Goal: Information Seeking & Learning: Learn about a topic

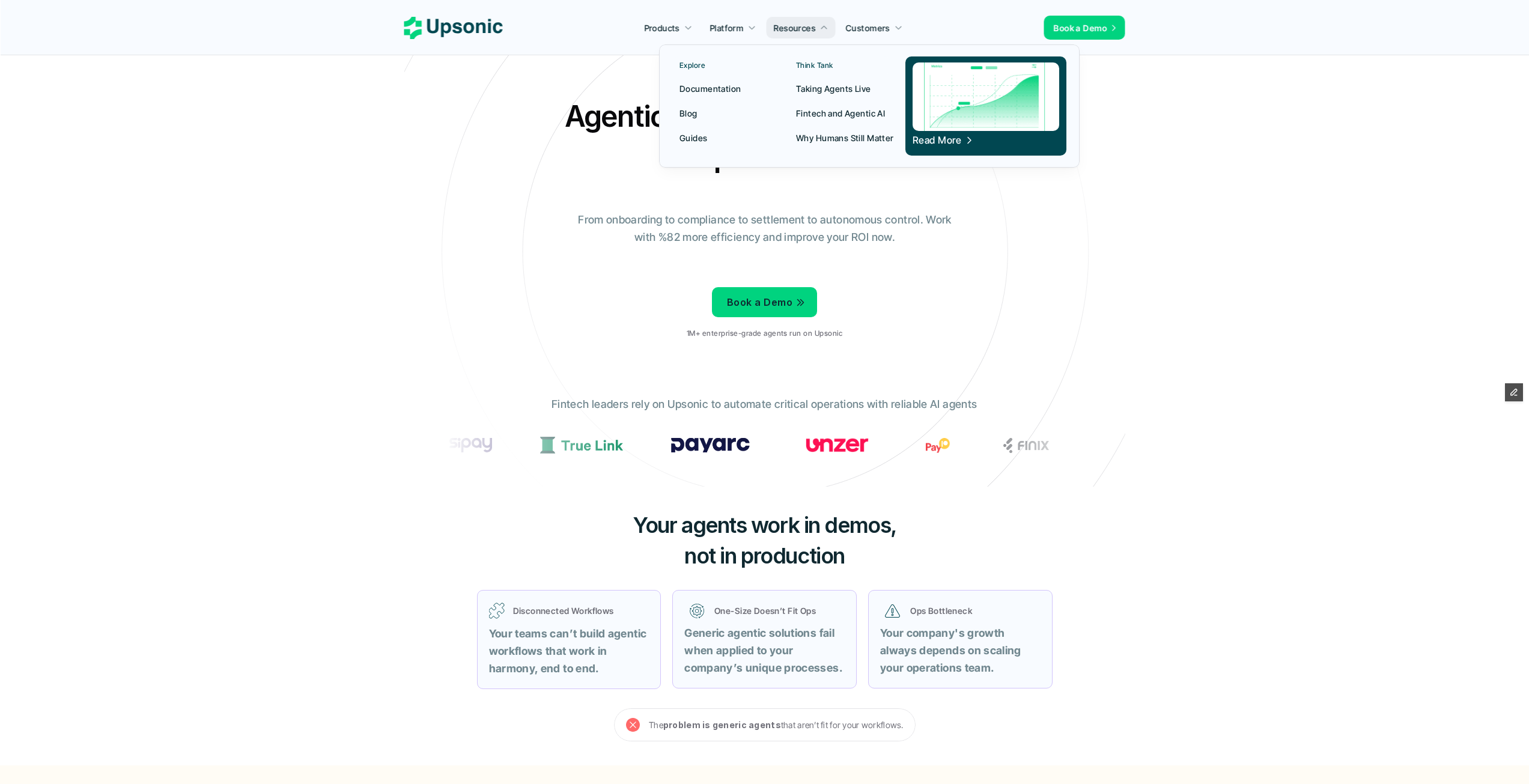
click at [686, 115] on p "Blog" at bounding box center [688, 113] width 18 height 13
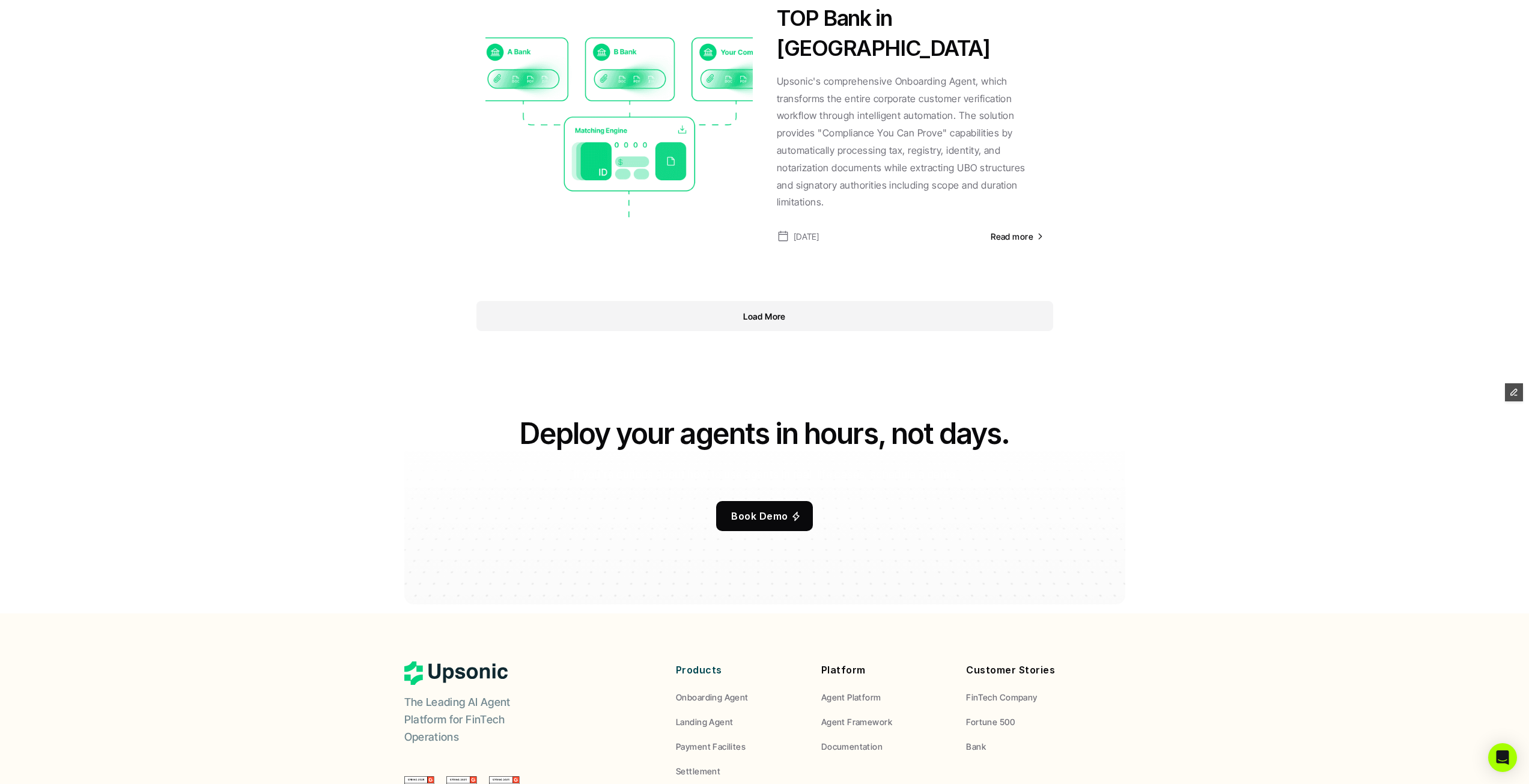
scroll to position [1201, 0]
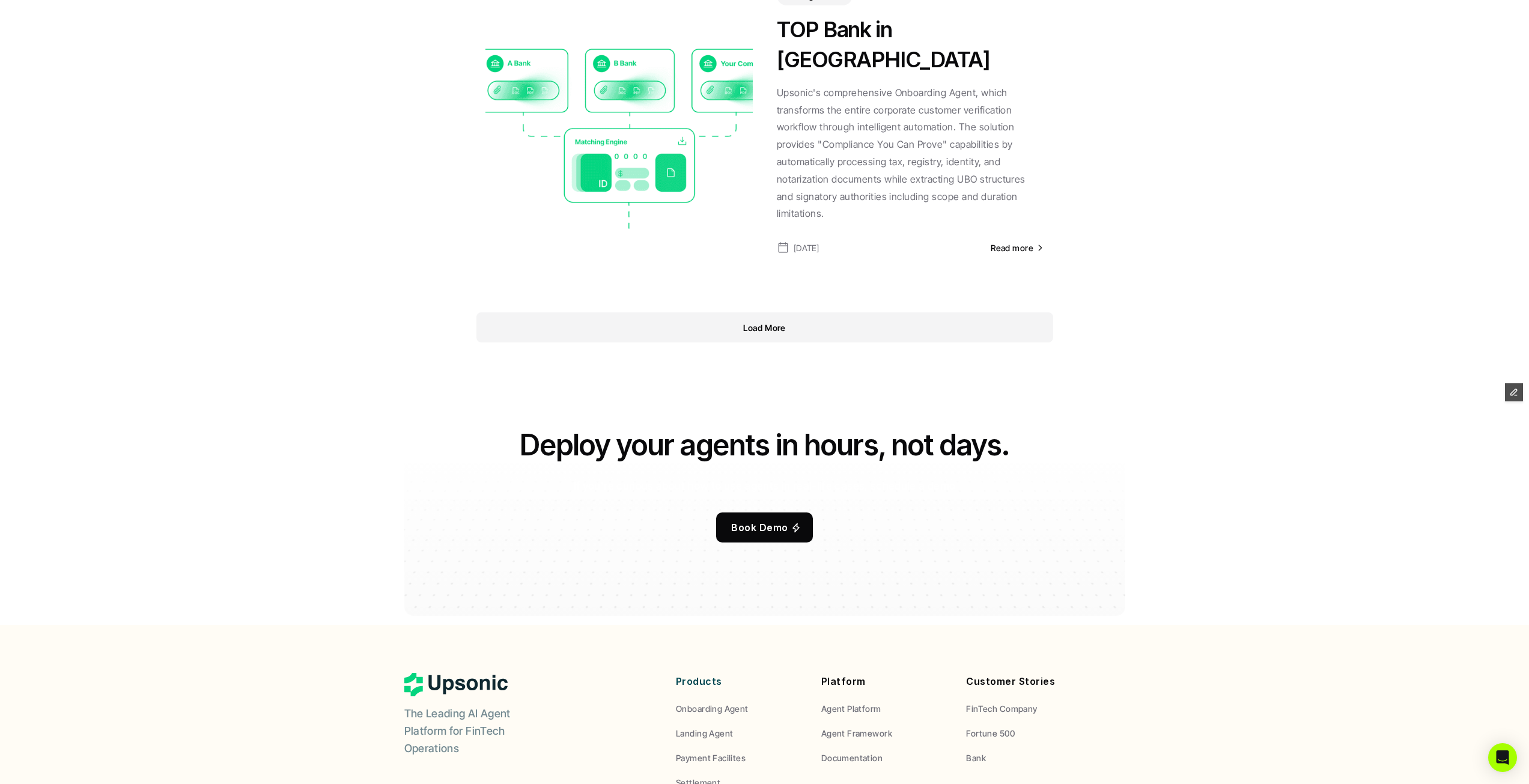
click at [791, 312] on div "Load More" at bounding box center [764, 327] width 577 height 30
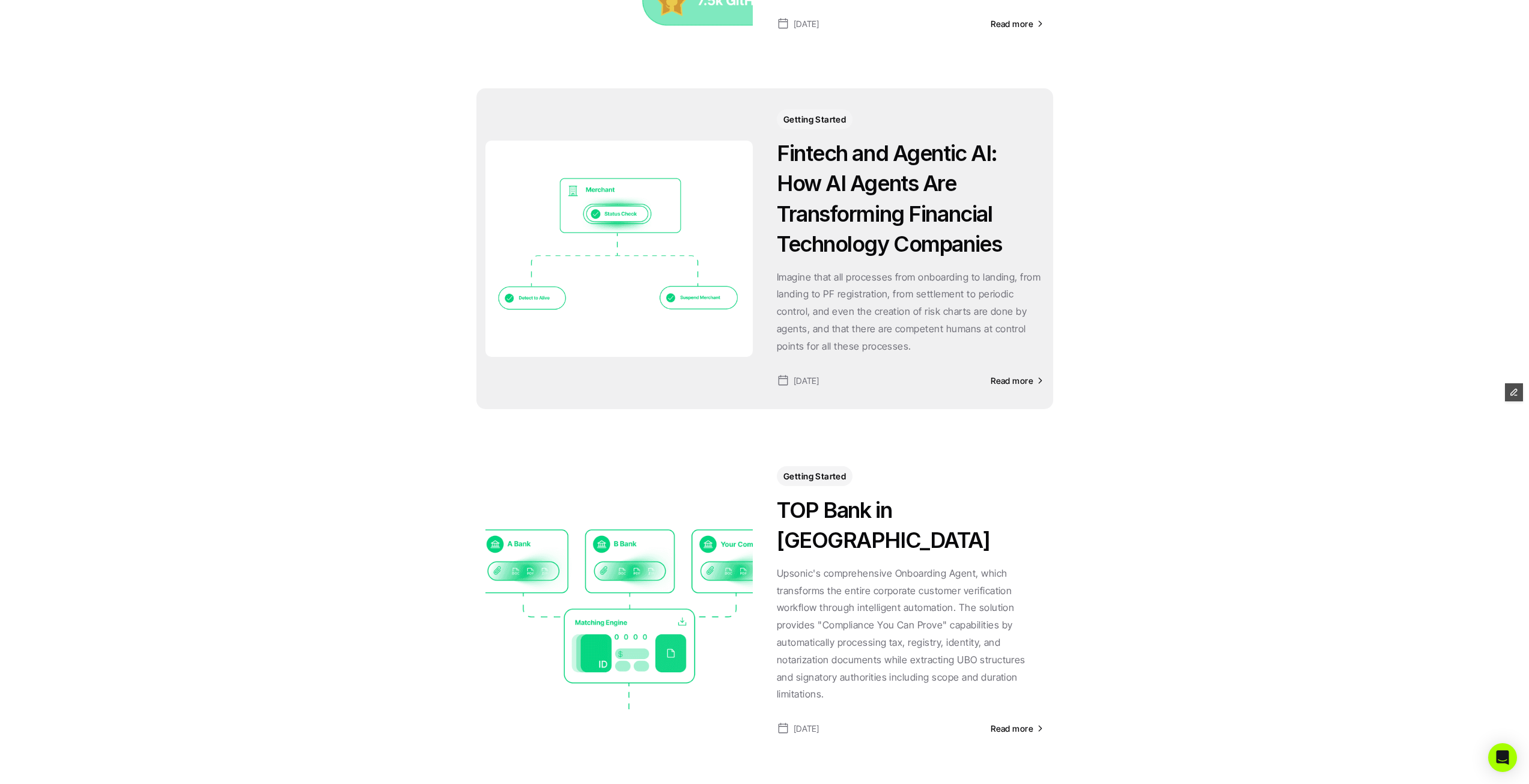
scroll to position [0, 0]
